Goal: Book appointment/travel/reservation

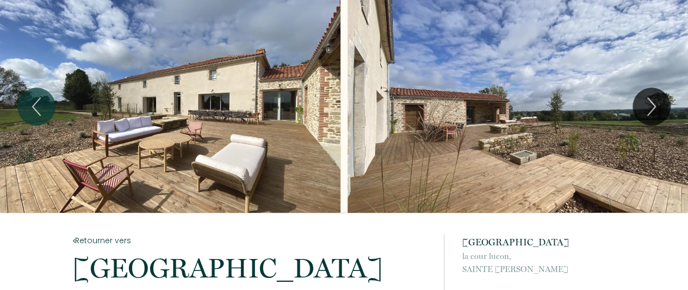
drag, startPoint x: 693, startPoint y: 16, endPoint x: 665, endPoint y: -15, distance: 42.4
click at [665, 0] on html "850 € à partir de Réserver 1 2 3 4 5 6 7 8 9 10 11 12 13 14 15 16 17 18 19 20 R…" at bounding box center [344, 145] width 688 height 290
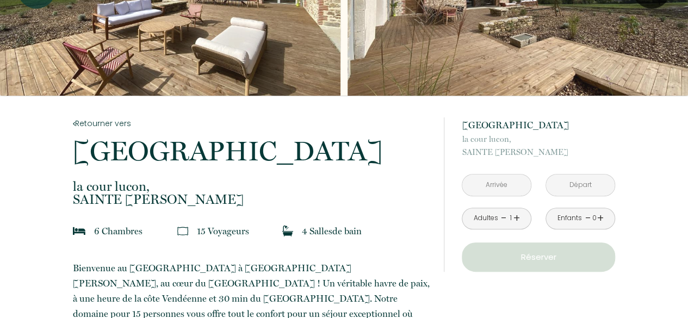
scroll to position [119, 0]
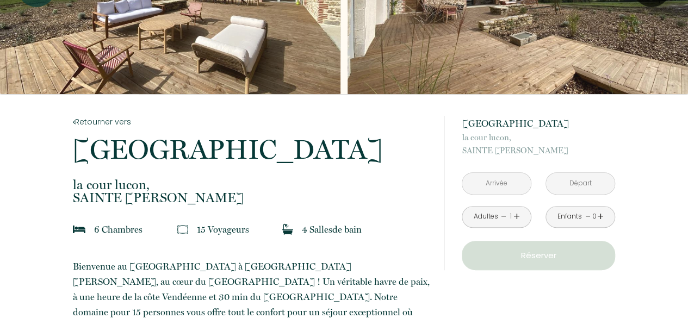
click at [498, 188] on input "text" at bounding box center [496, 183] width 69 height 21
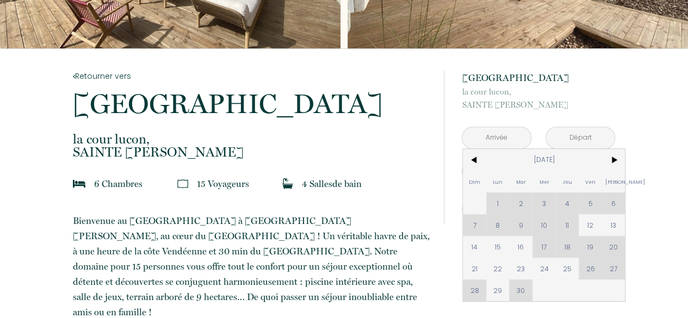
scroll to position [174, 0]
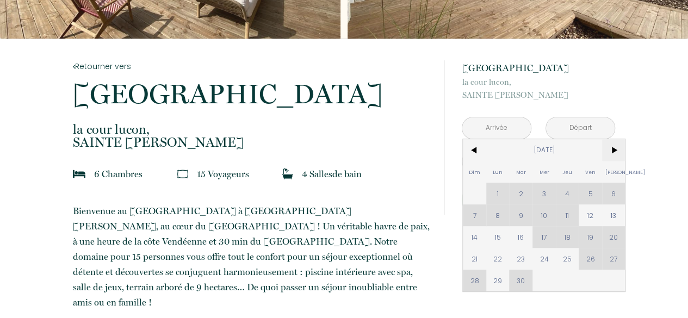
click at [613, 146] on span ">" at bounding box center [613, 150] width 23 height 22
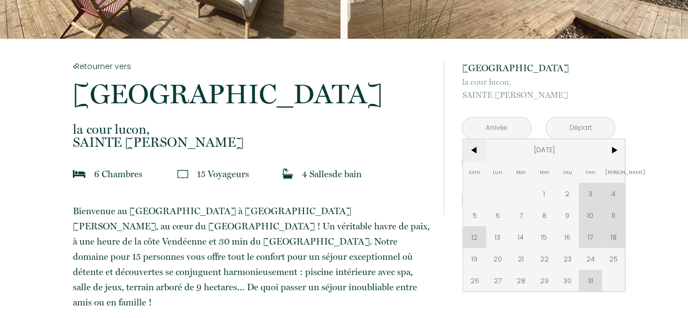
click at [473, 152] on span "<" at bounding box center [474, 150] width 23 height 22
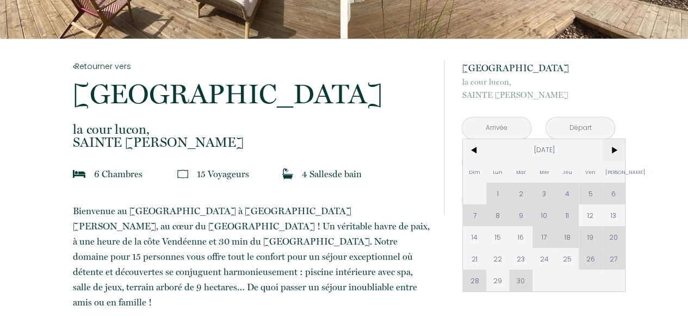
click at [614, 148] on span ">" at bounding box center [613, 150] width 23 height 22
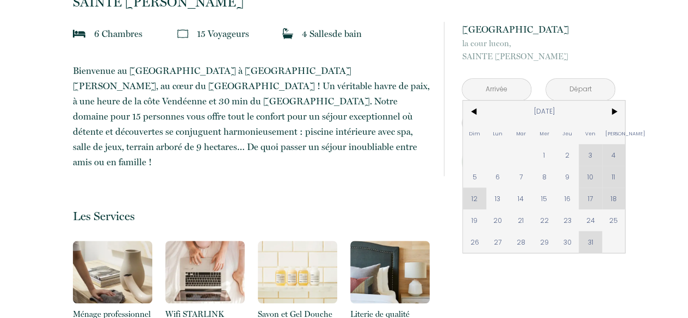
scroll to position [320, 0]
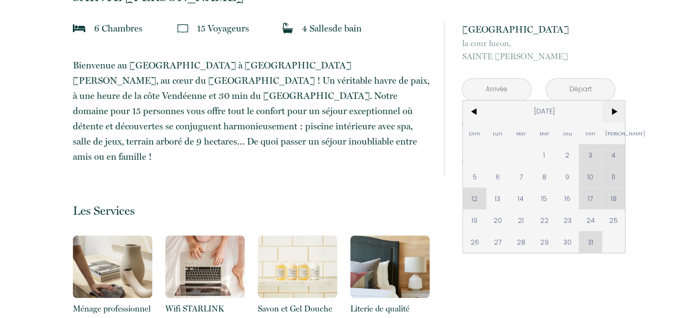
click at [620, 108] on span ">" at bounding box center [613, 112] width 23 height 22
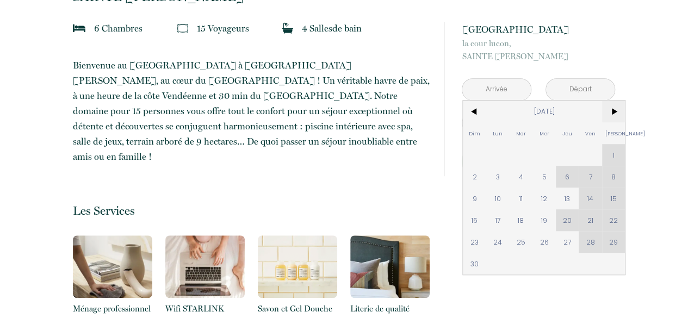
click at [620, 108] on span ">" at bounding box center [613, 112] width 23 height 22
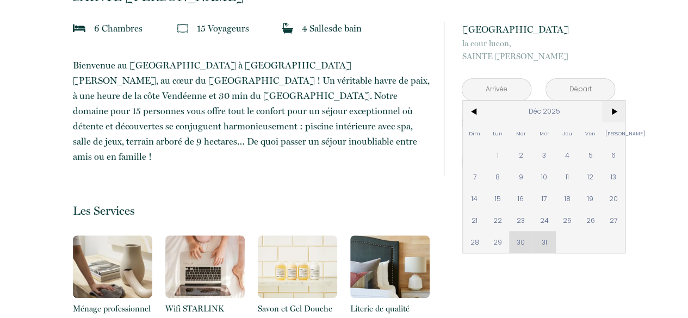
click at [620, 108] on span ">" at bounding box center [613, 112] width 23 height 22
